Goal: Check status: Check status

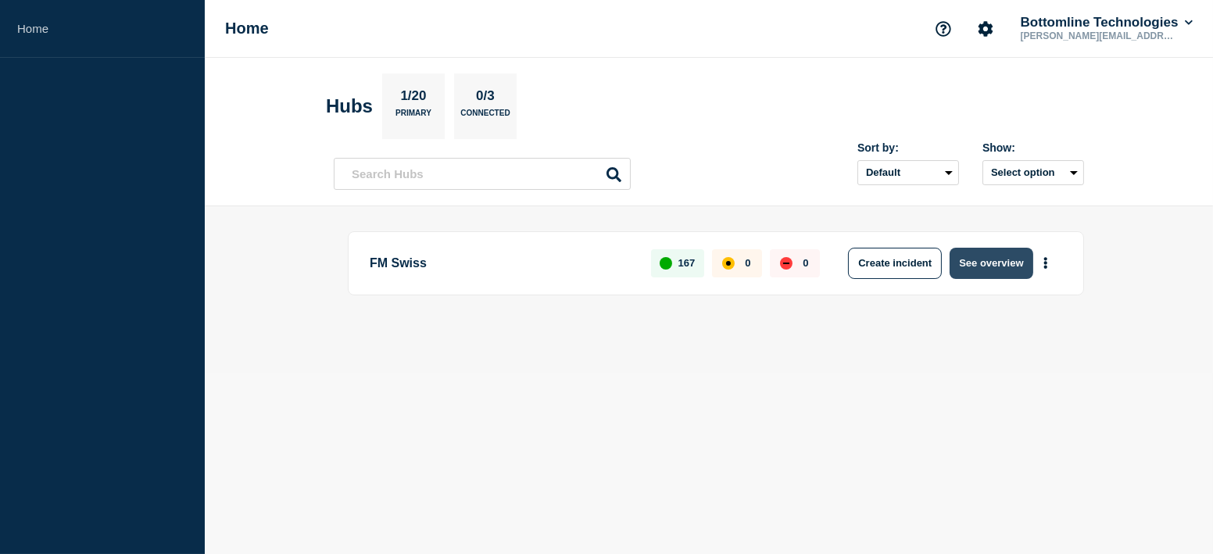
click at [1003, 261] on button "See overview" at bounding box center [990, 263] width 83 height 31
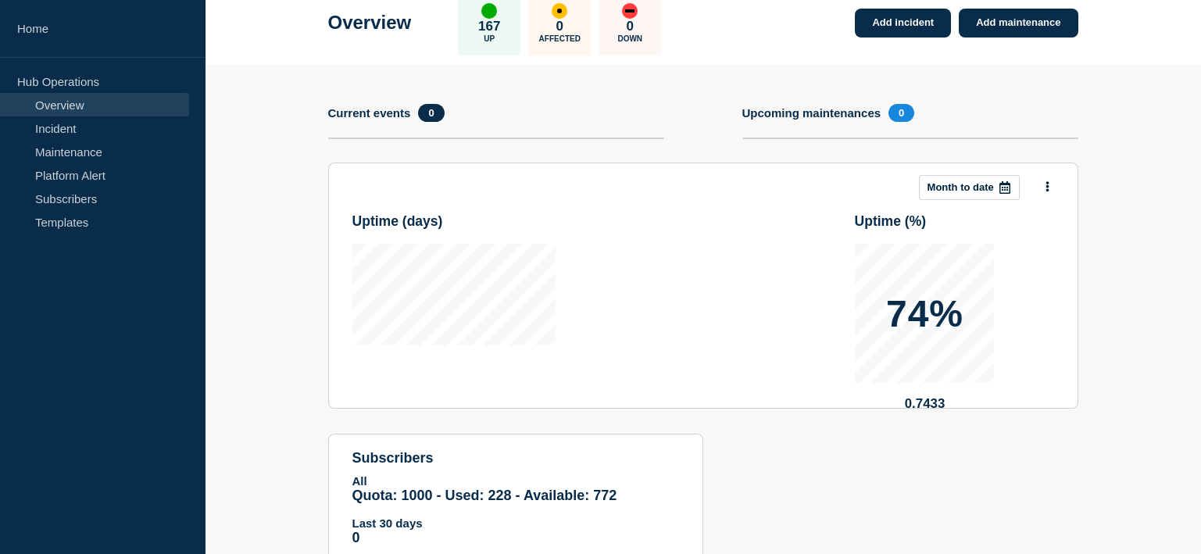
scroll to position [139, 0]
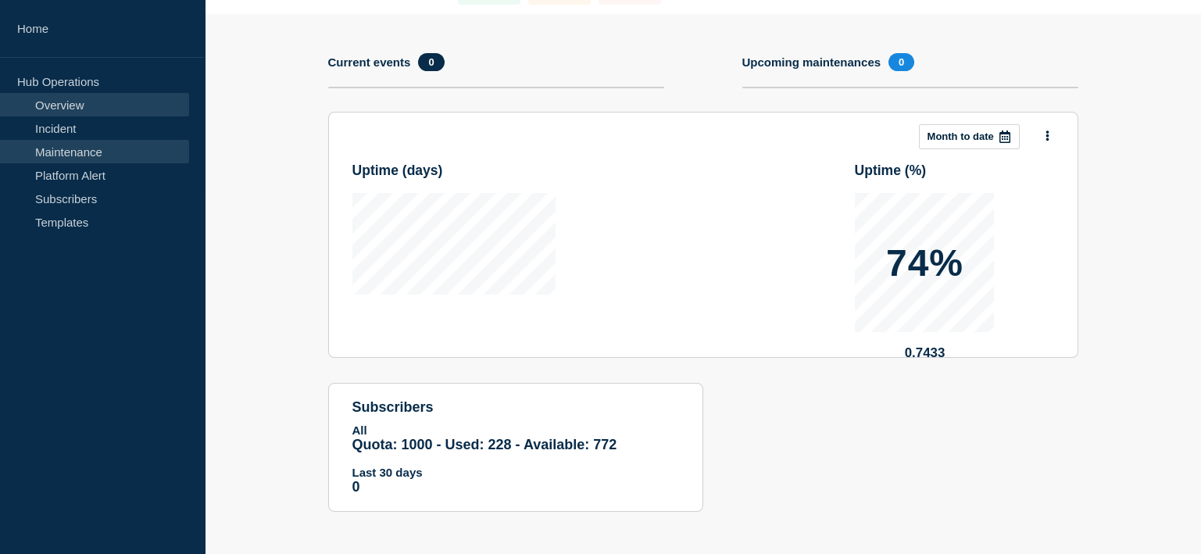
click at [87, 149] on link "Maintenance" at bounding box center [94, 151] width 189 height 23
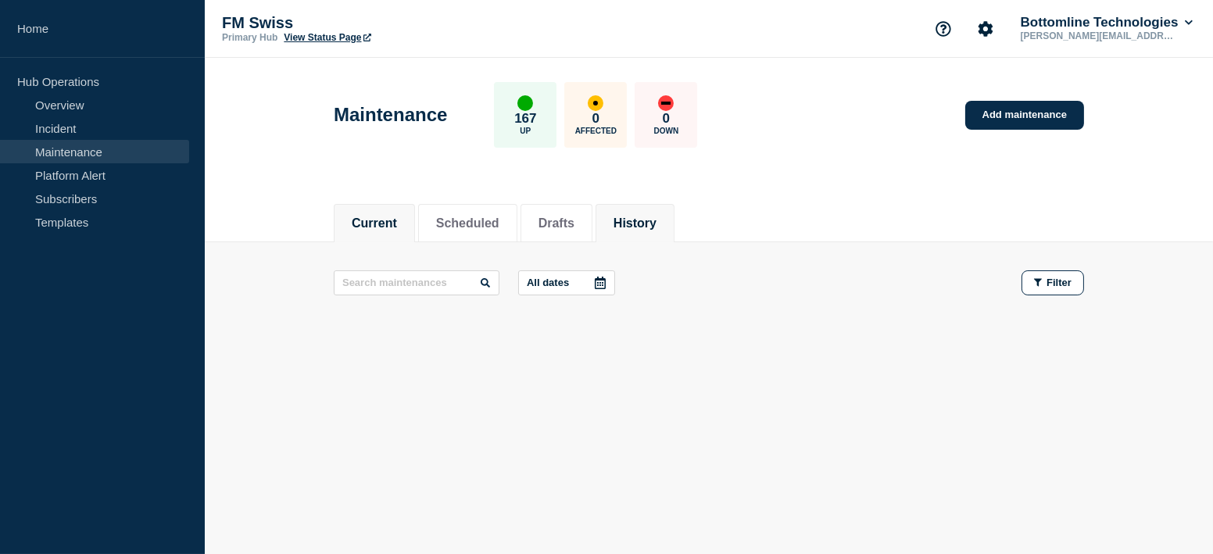
click at [649, 222] on button "History" at bounding box center [634, 223] width 43 height 14
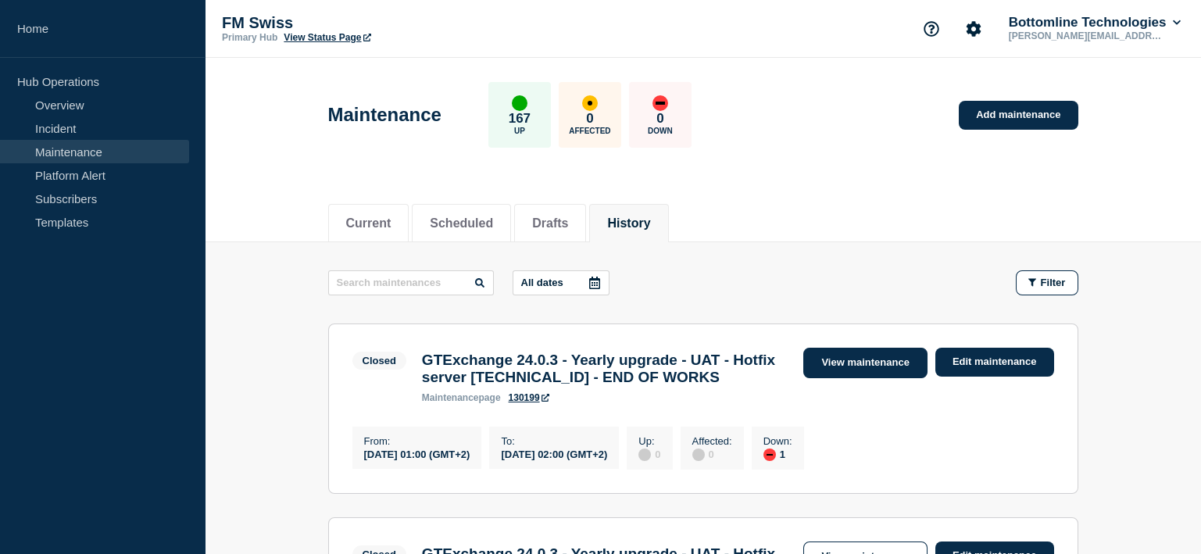
click at [849, 356] on link "View maintenance" at bounding box center [864, 363] width 123 height 30
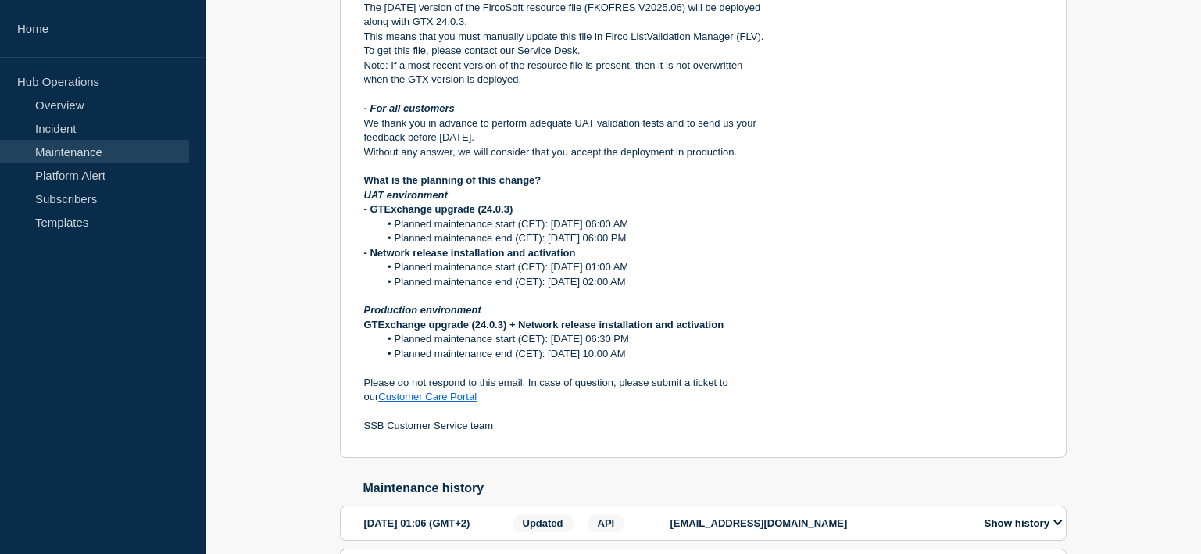
scroll to position [1171, 0]
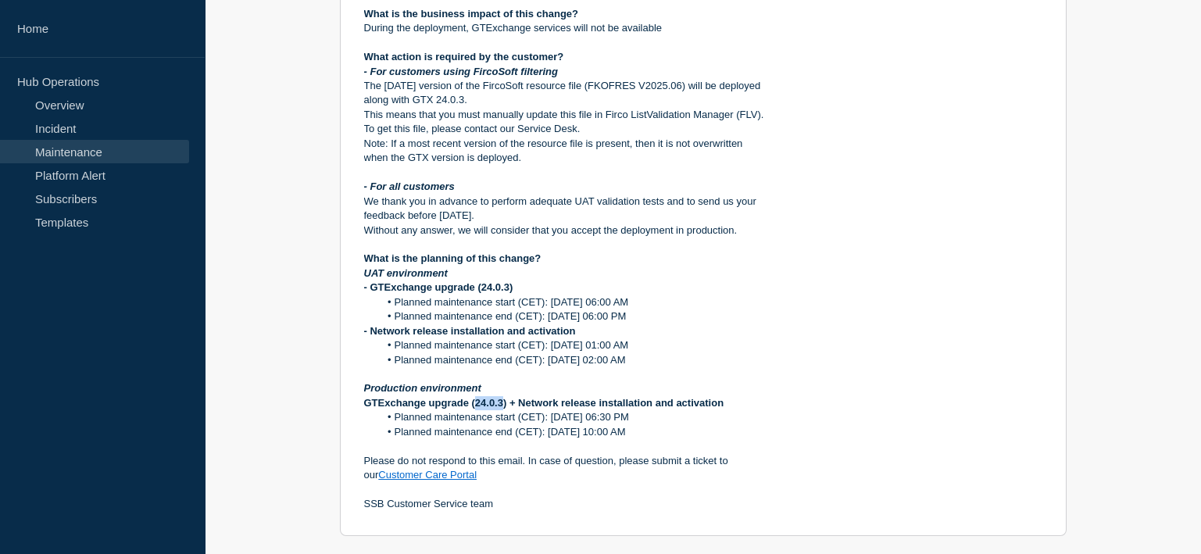
drag, startPoint x: 477, startPoint y: 469, endPoint x: 501, endPoint y: 476, distance: 25.2
click at [501, 410] on p "GTExchange upgrade (24.0.3) + Network release installation and activation" at bounding box center [565, 403] width 403 height 14
copy strong "24.0.3"
